Goal: Find specific page/section: Find specific page/section

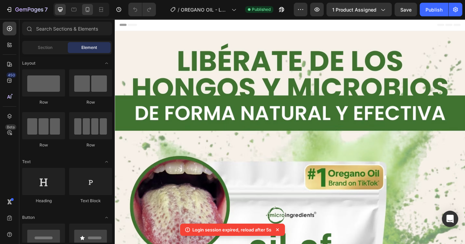
click at [86, 8] on icon at bounding box center [87, 9] width 7 height 7
